Goal: Task Accomplishment & Management: Use online tool/utility

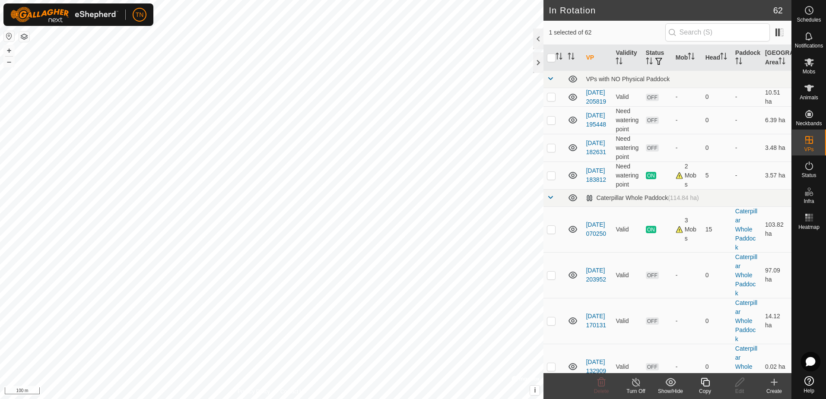
click at [704, 385] on icon at bounding box center [705, 382] width 9 height 9
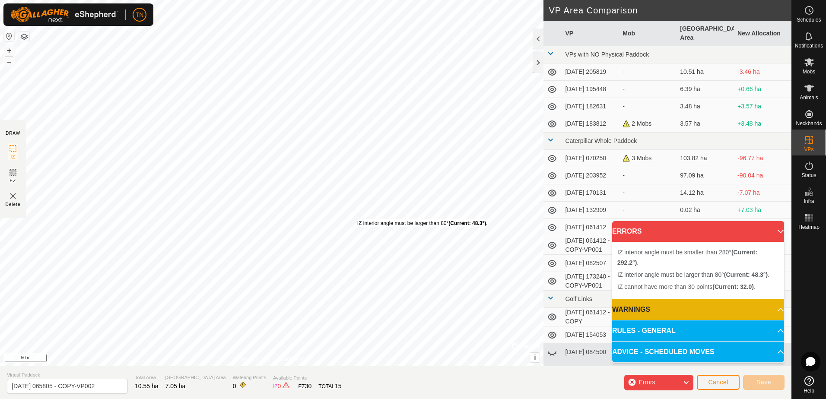
click at [357, 220] on div "IZ interior angle must be larger than 80° (Current: 48.3°) ." at bounding box center [422, 224] width 131 height 8
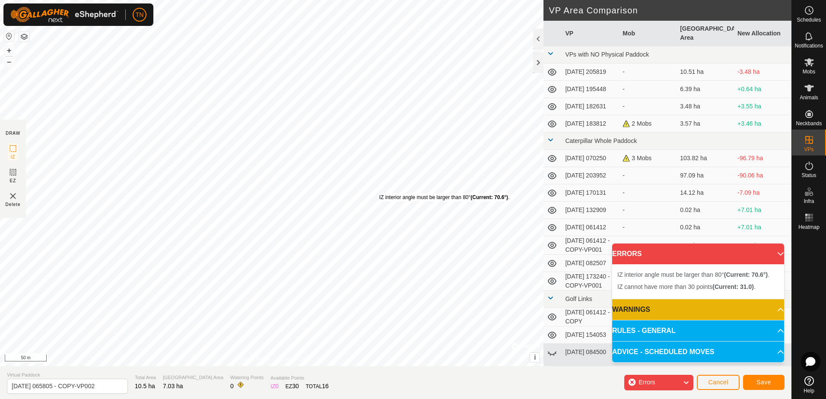
click at [379, 194] on div "IZ interior angle must be larger than 80° (Current: 70.6°) ." at bounding box center [444, 198] width 131 height 8
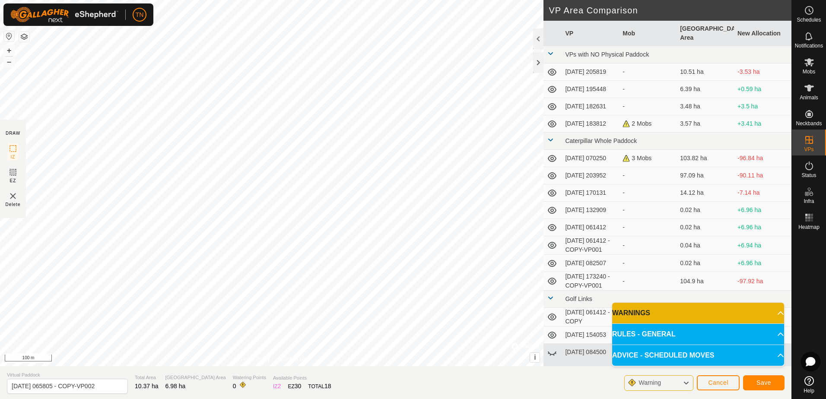
click at [552, 284] on div "DRAW IZ EZ Delete Privacy Policy Contact Us IZ interior angle must be larger th…" at bounding box center [396, 183] width 792 height 366
click at [764, 386] on span "Save" at bounding box center [764, 382] width 15 height 7
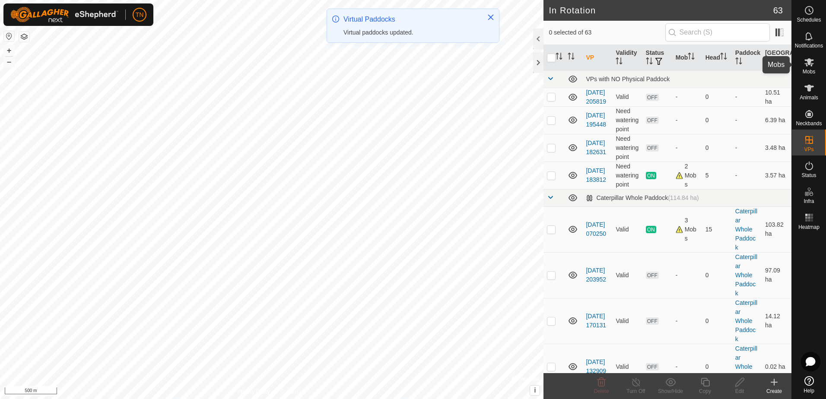
click at [808, 60] on icon at bounding box center [810, 62] width 10 height 8
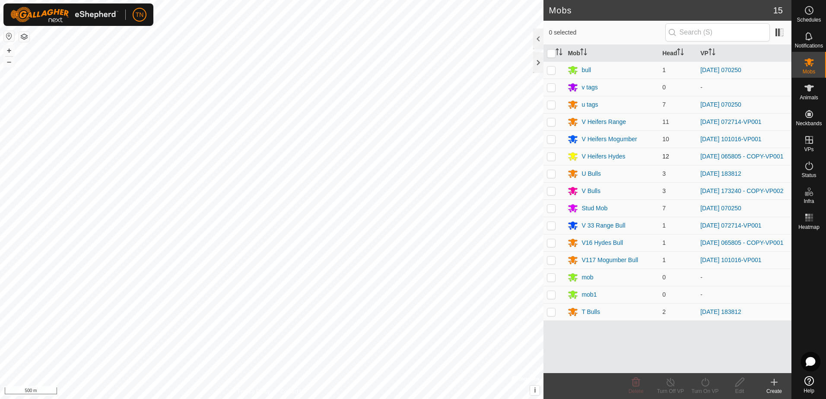
click at [552, 157] on p-checkbox at bounding box center [551, 156] width 9 height 7
checkbox input "true"
click at [552, 246] on p-checkbox at bounding box center [551, 242] width 9 height 7
checkbox input "true"
click at [706, 387] on icon at bounding box center [705, 382] width 11 height 10
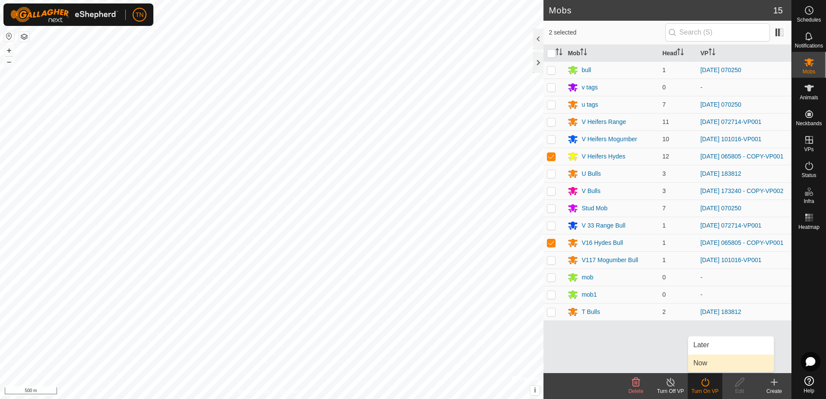
click at [705, 364] on link "Now" at bounding box center [731, 363] width 86 height 17
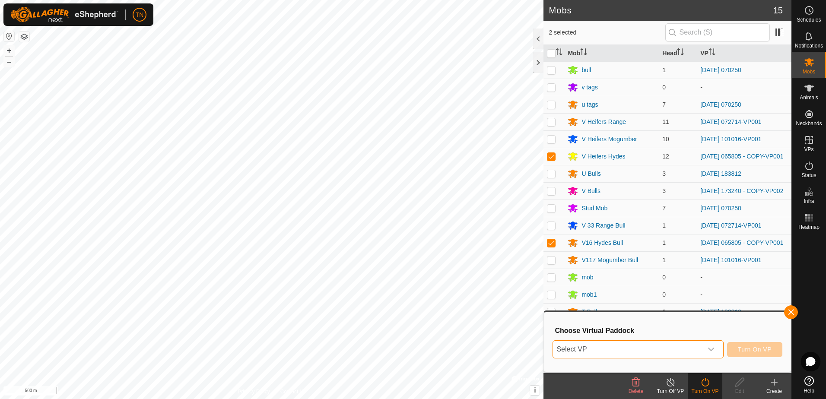
click at [634, 344] on span "Select VP" at bounding box center [627, 349] width 149 height 17
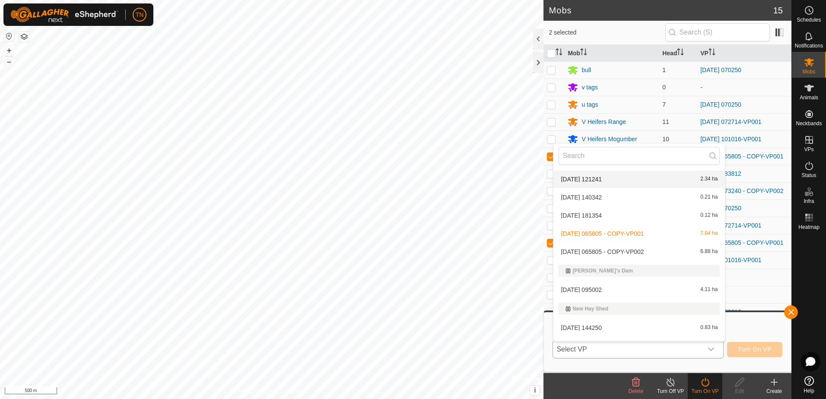
scroll to position [864, 0]
click at [643, 248] on li "[DATE] 065805 - COPY-VP002 6.88 ha" at bounding box center [640, 250] width 172 height 17
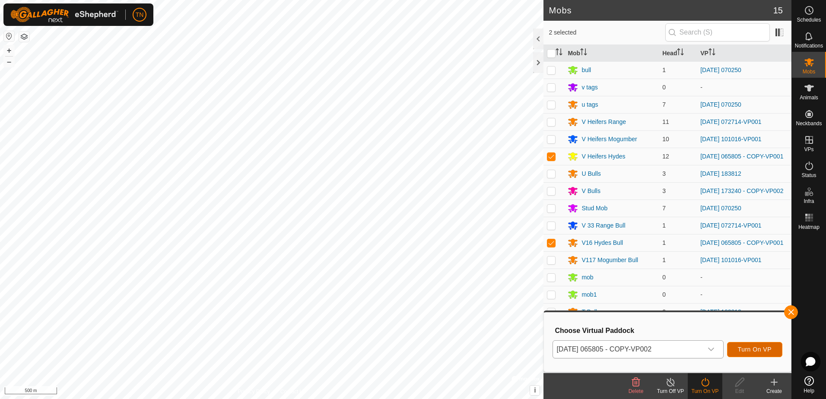
click at [761, 350] on span "Turn On VP" at bounding box center [755, 349] width 34 height 7
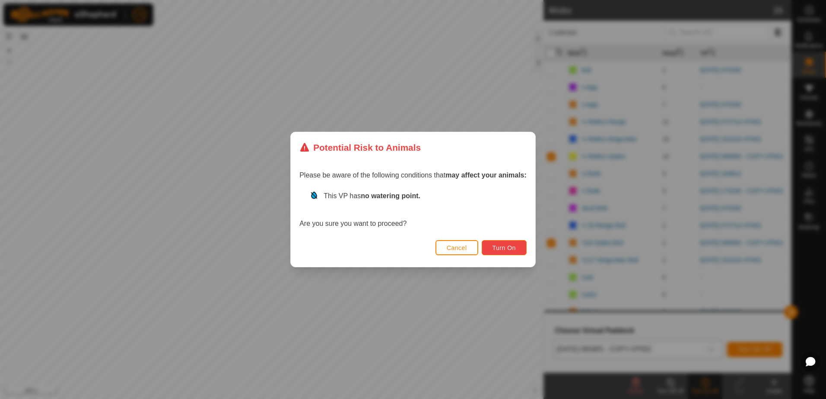
click at [507, 253] on button "Turn On" at bounding box center [504, 247] width 45 height 15
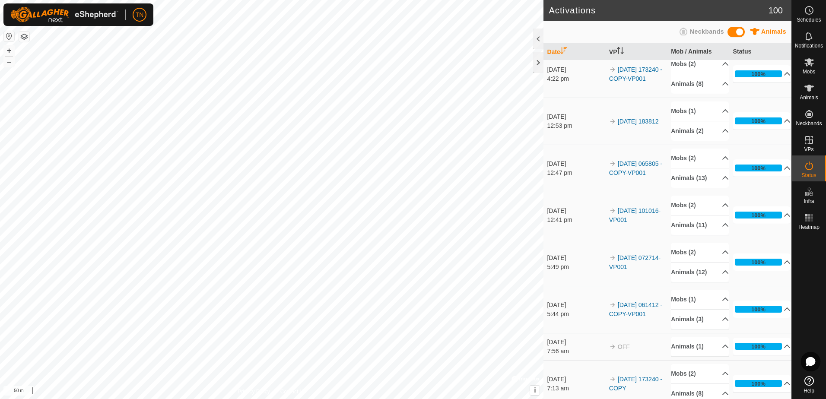
scroll to position [216, 0]
